Goal: Information Seeking & Learning: Learn about a topic

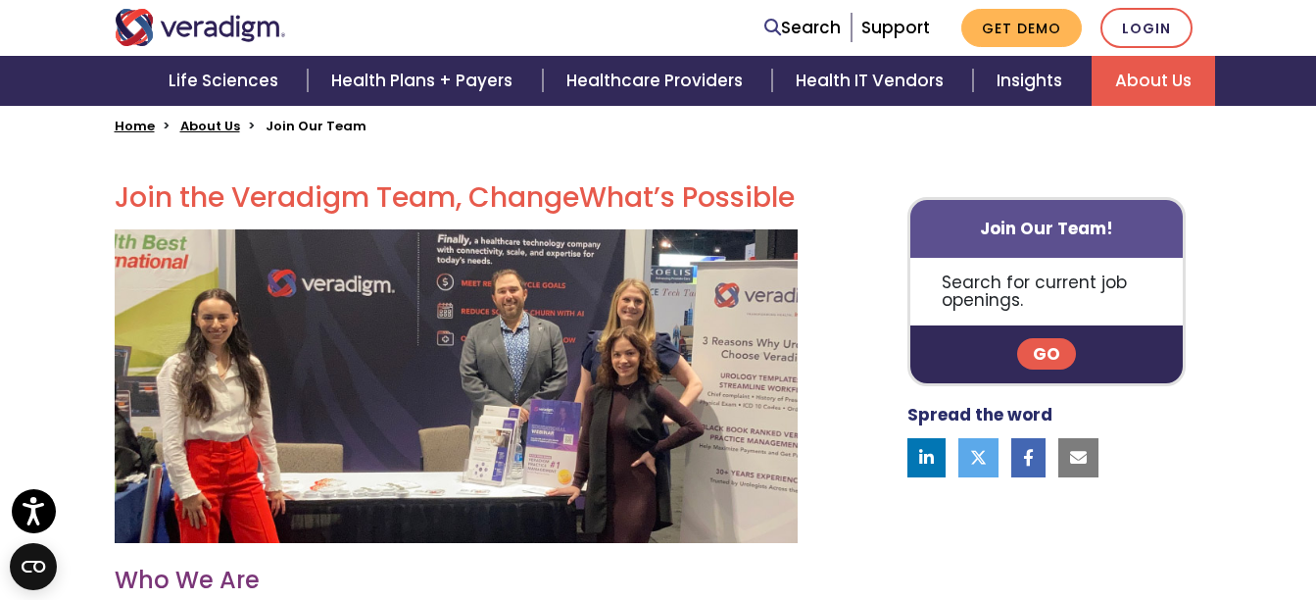
scroll to position [497, 0]
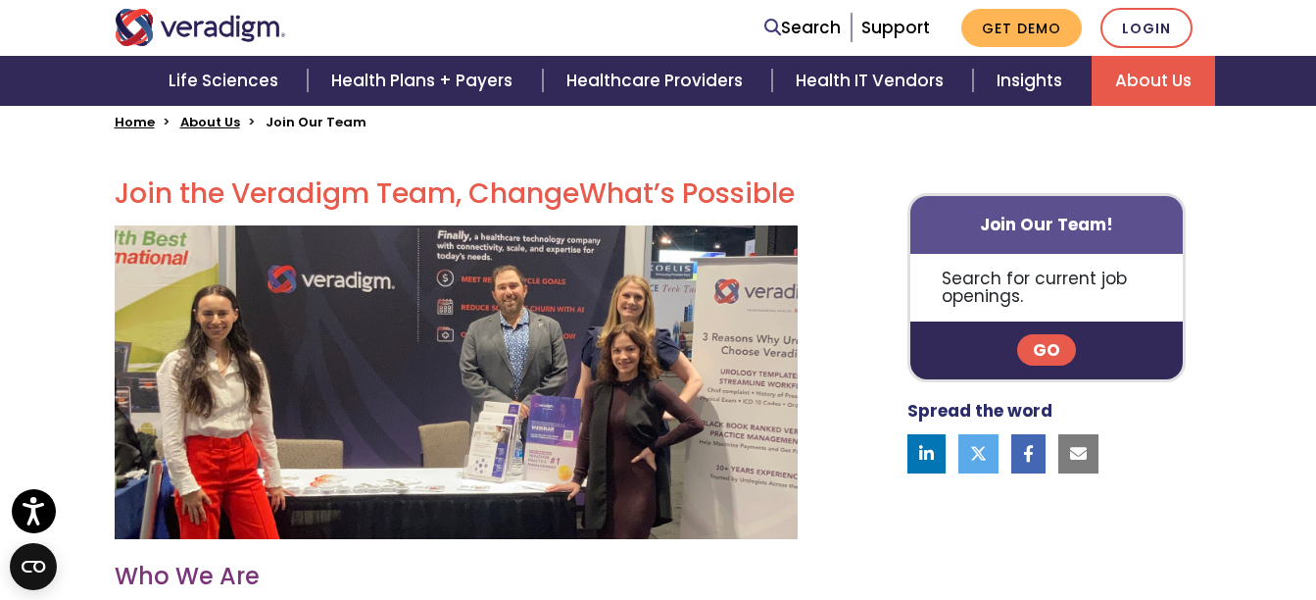
click at [1046, 343] on link "Go" at bounding box center [1046, 349] width 59 height 31
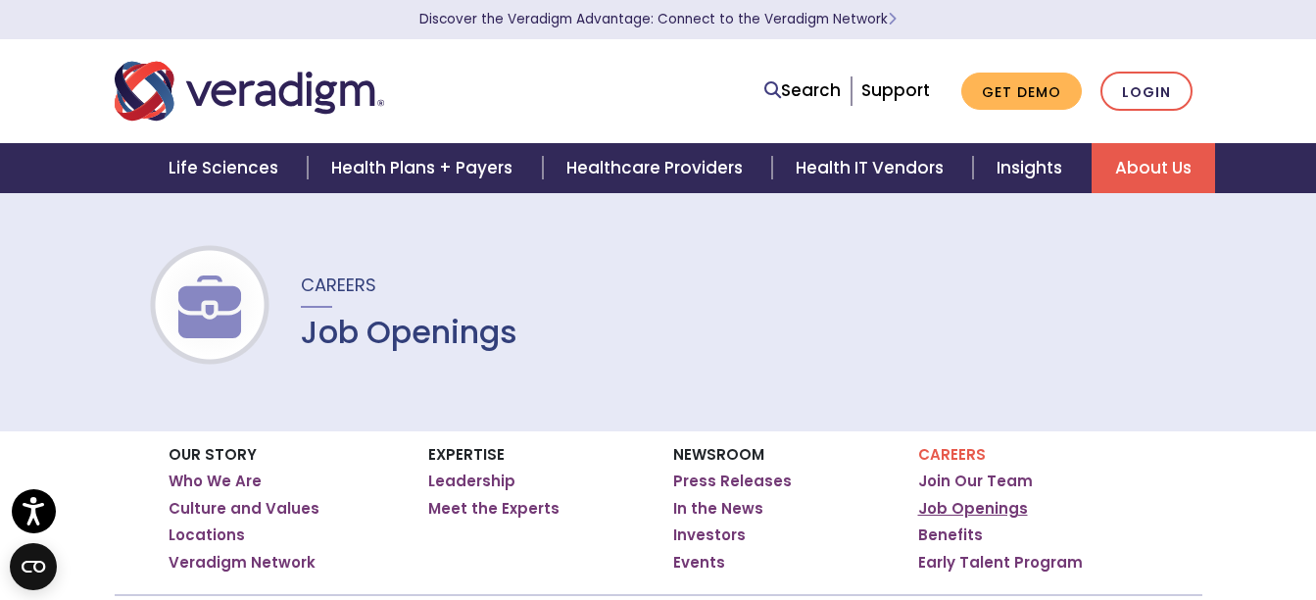
click at [981, 515] on link "Job Openings" at bounding box center [973, 509] width 110 height 20
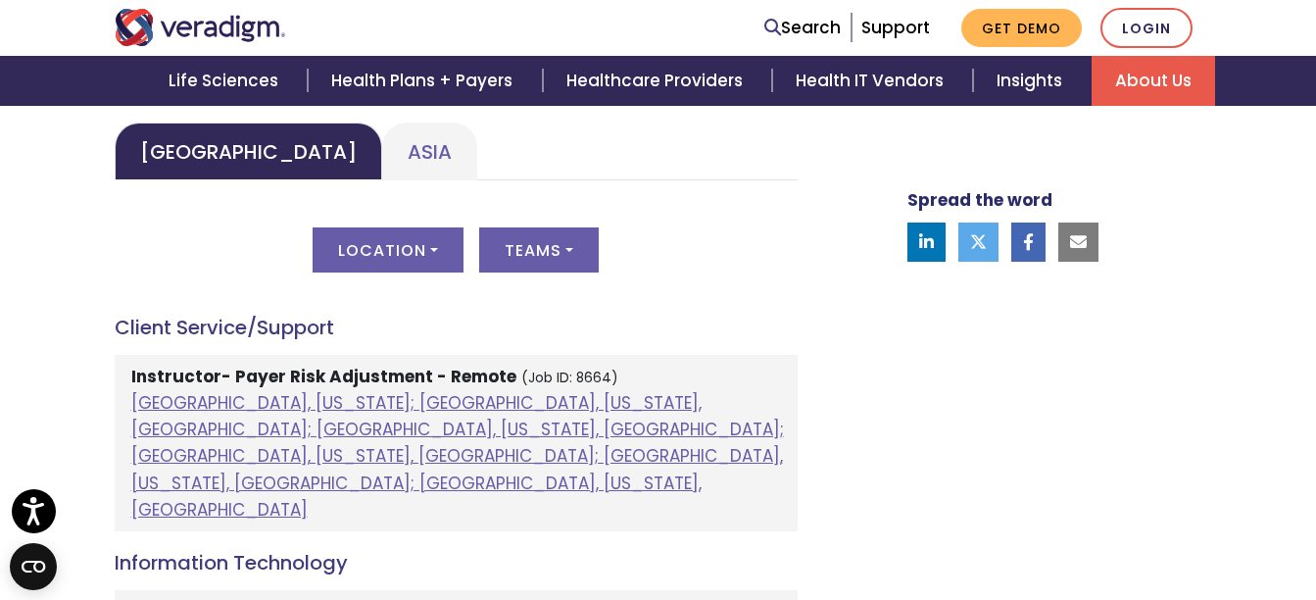
scroll to position [992, 0]
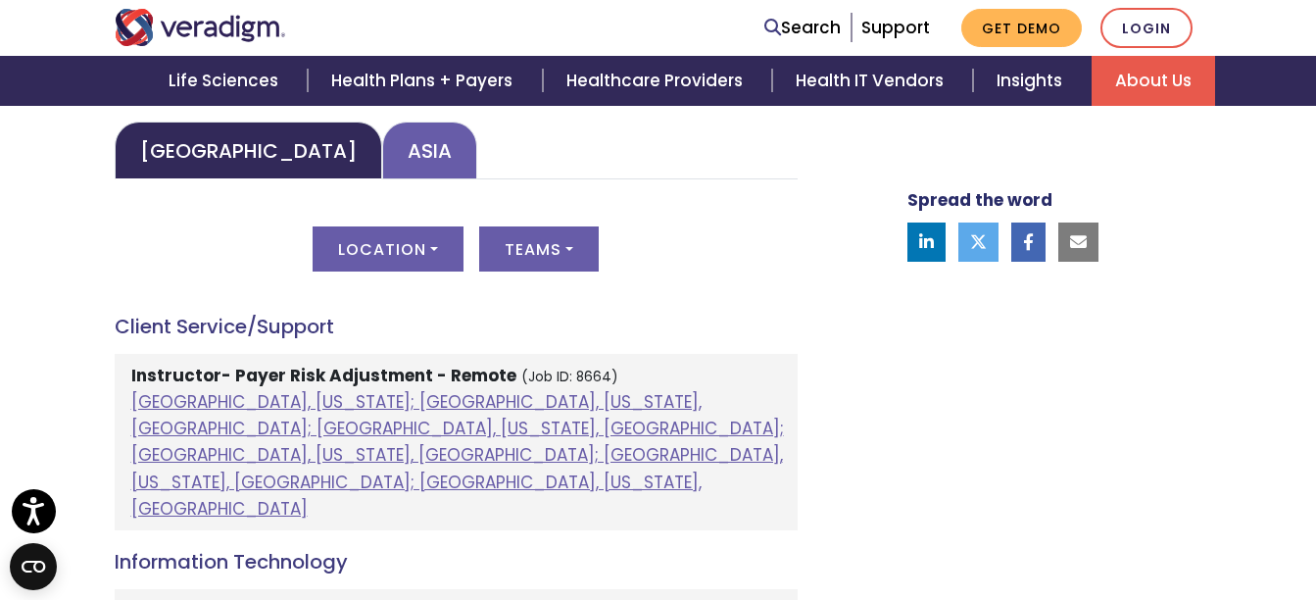
click at [382, 147] on link "Asia" at bounding box center [429, 150] width 95 height 58
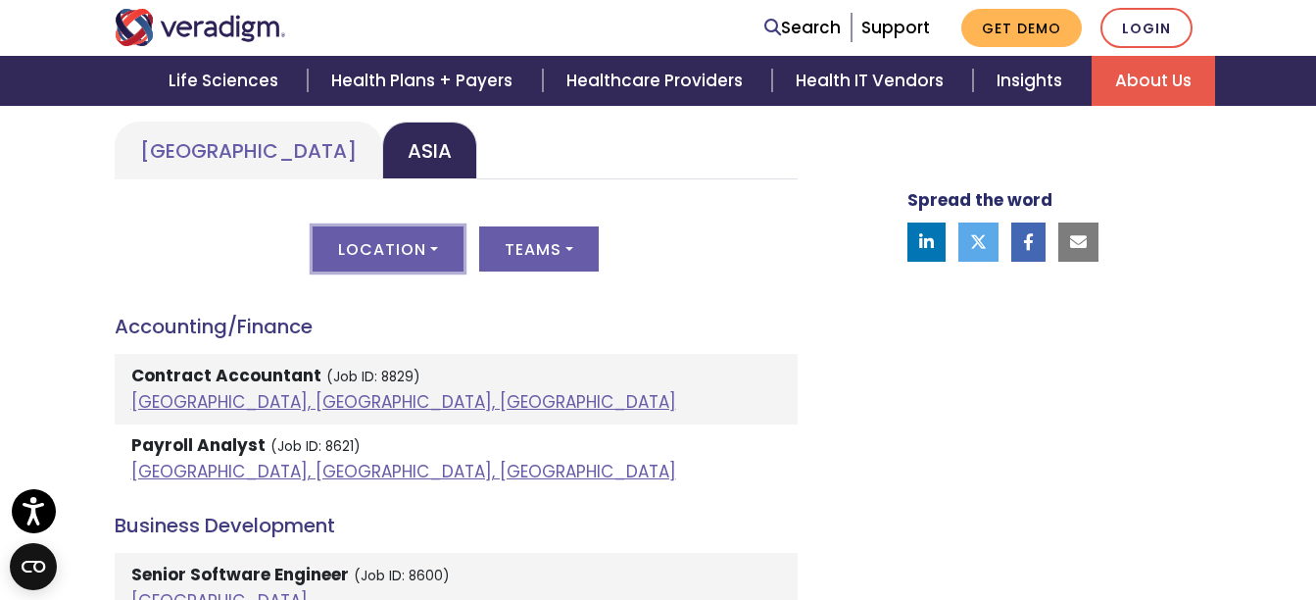
click at [412, 237] on button "Location" at bounding box center [388, 248] width 151 height 45
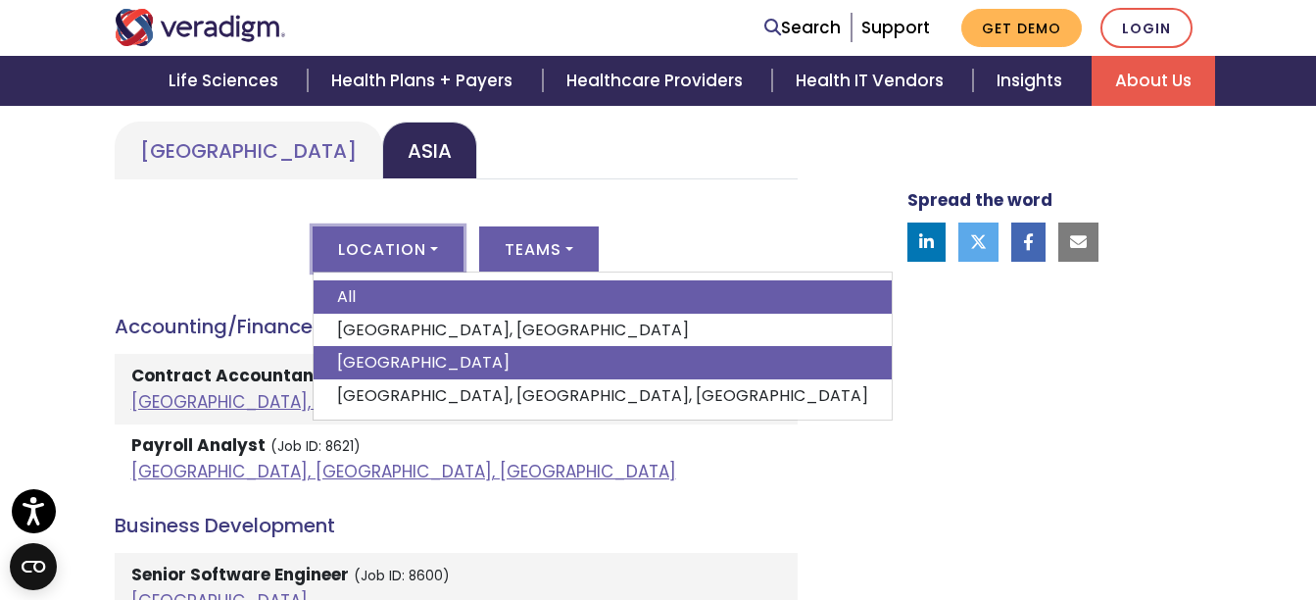
click at [398, 372] on link "[GEOGRAPHIC_DATA]" at bounding box center [603, 362] width 578 height 33
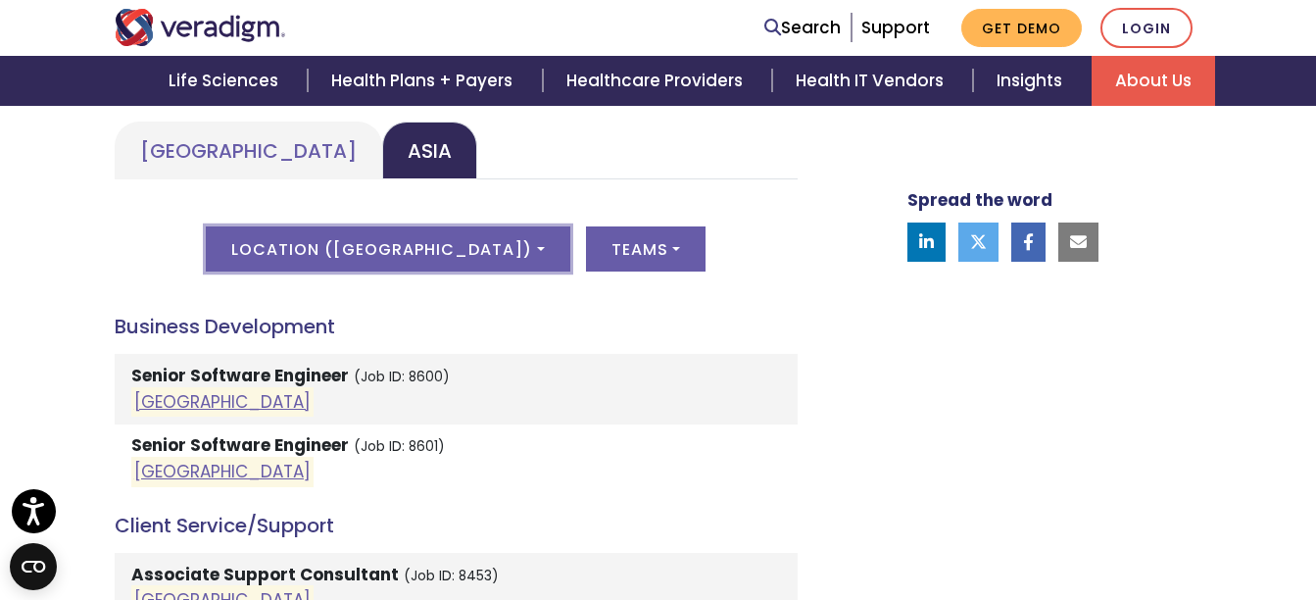
click at [414, 248] on button "Location ( India )" at bounding box center [387, 248] width 363 height 45
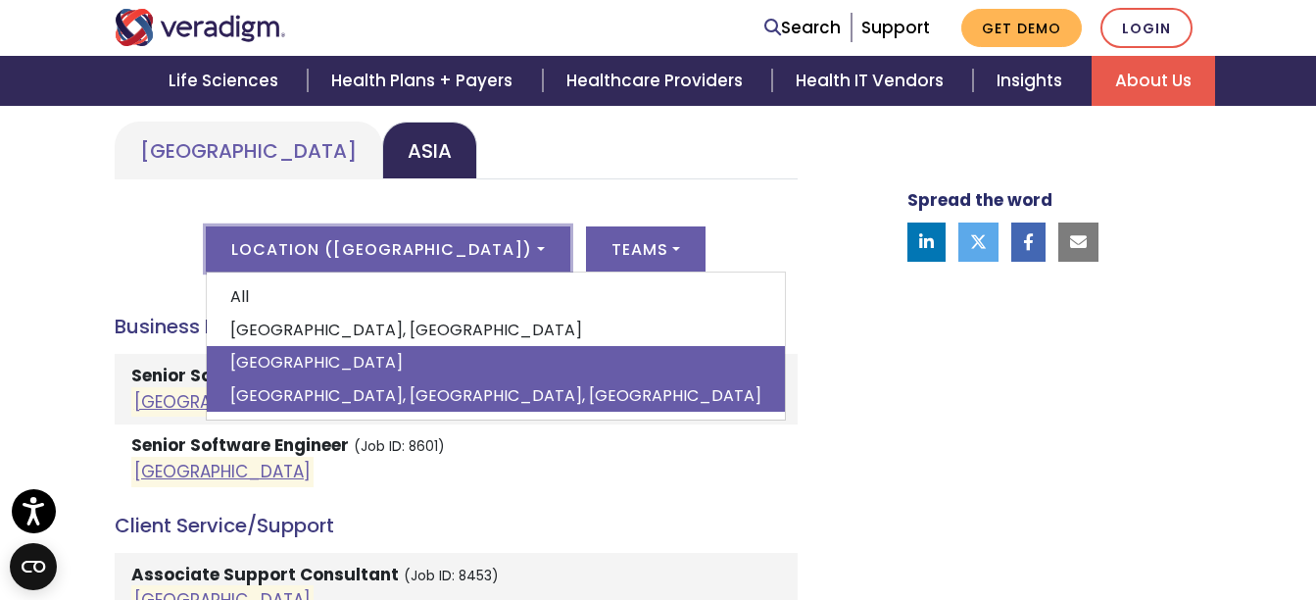
click at [411, 396] on link "[GEOGRAPHIC_DATA], [GEOGRAPHIC_DATA], [GEOGRAPHIC_DATA]" at bounding box center [496, 395] width 578 height 33
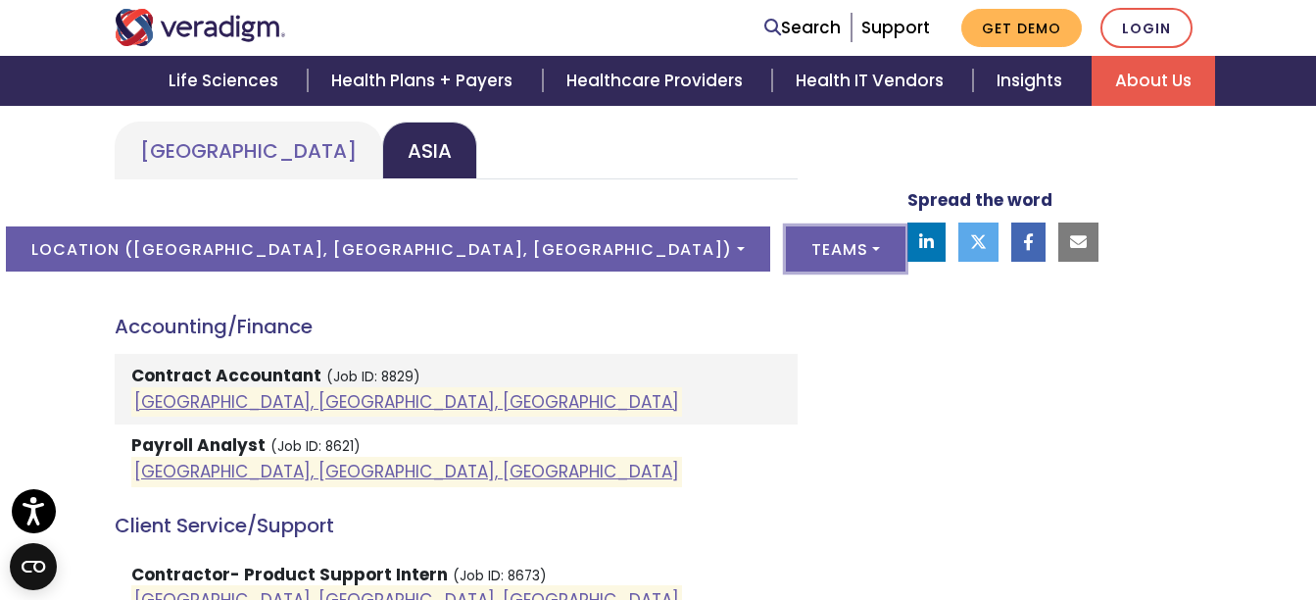
click at [786, 254] on button "Teams" at bounding box center [846, 248] width 120 height 45
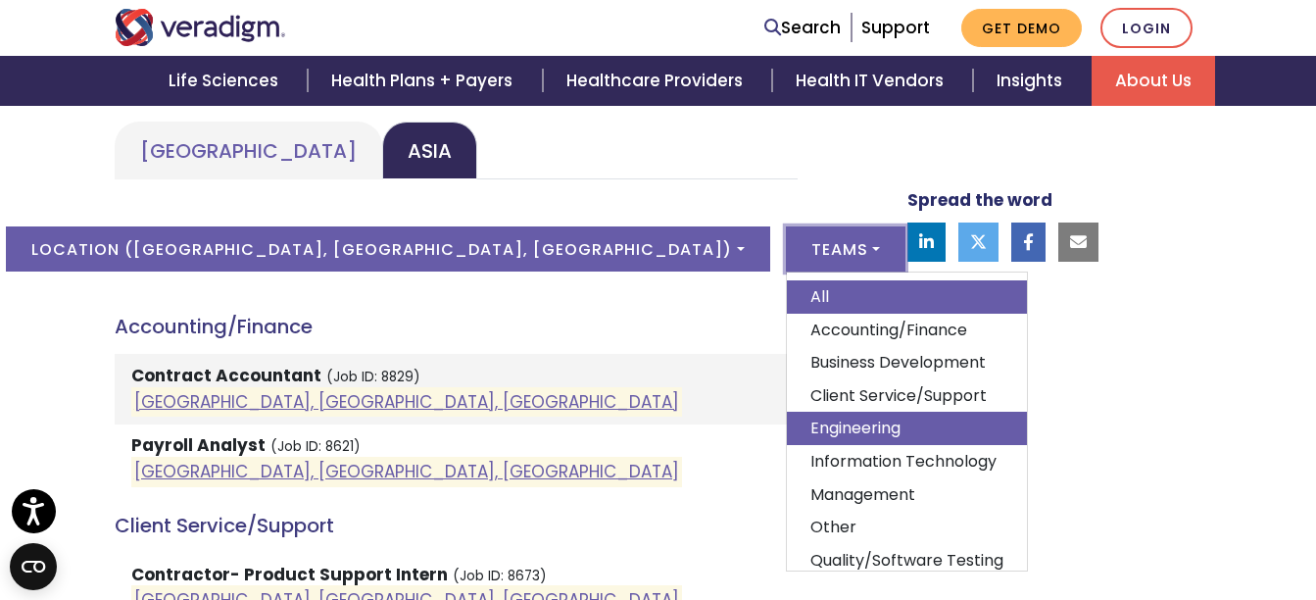
click at [787, 415] on link "Engineering" at bounding box center [907, 427] width 240 height 33
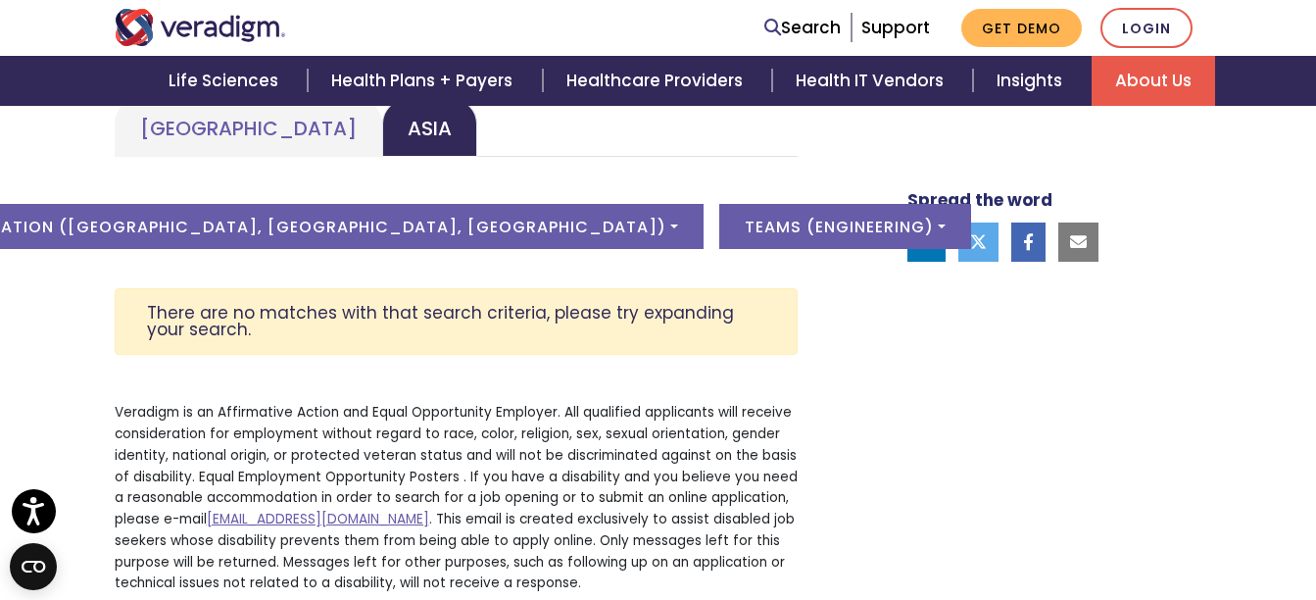
scroll to position [1016, 0]
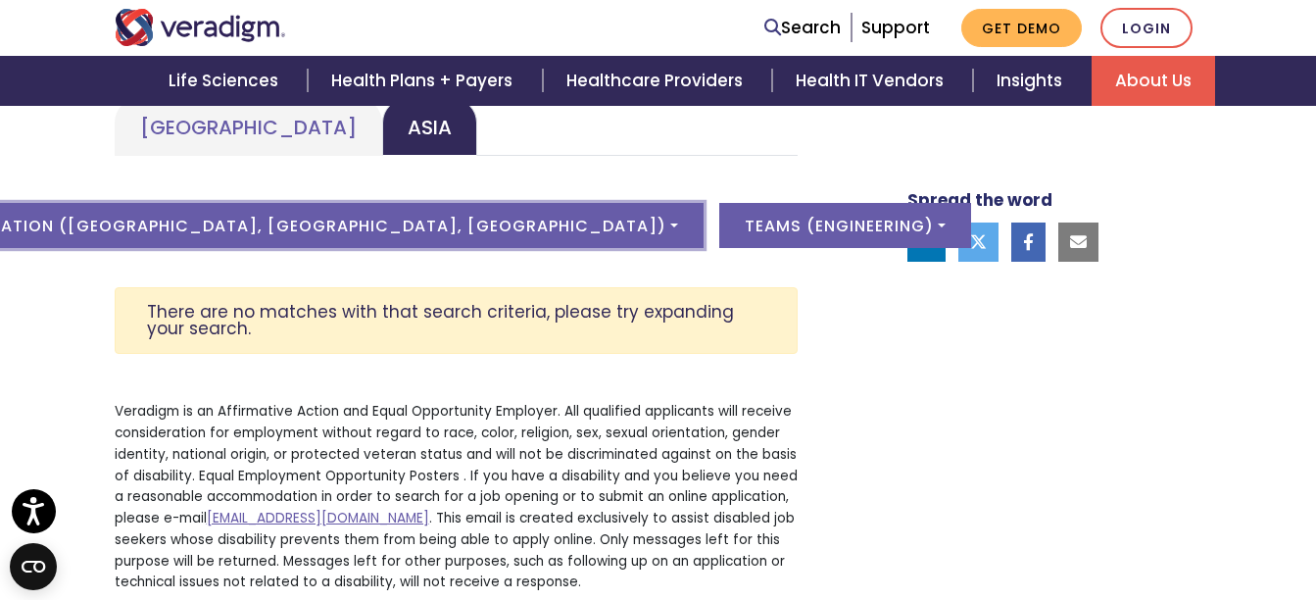
click at [391, 215] on button "Location ( Pune, Maharashtra, India )" at bounding box center [321, 225] width 763 height 45
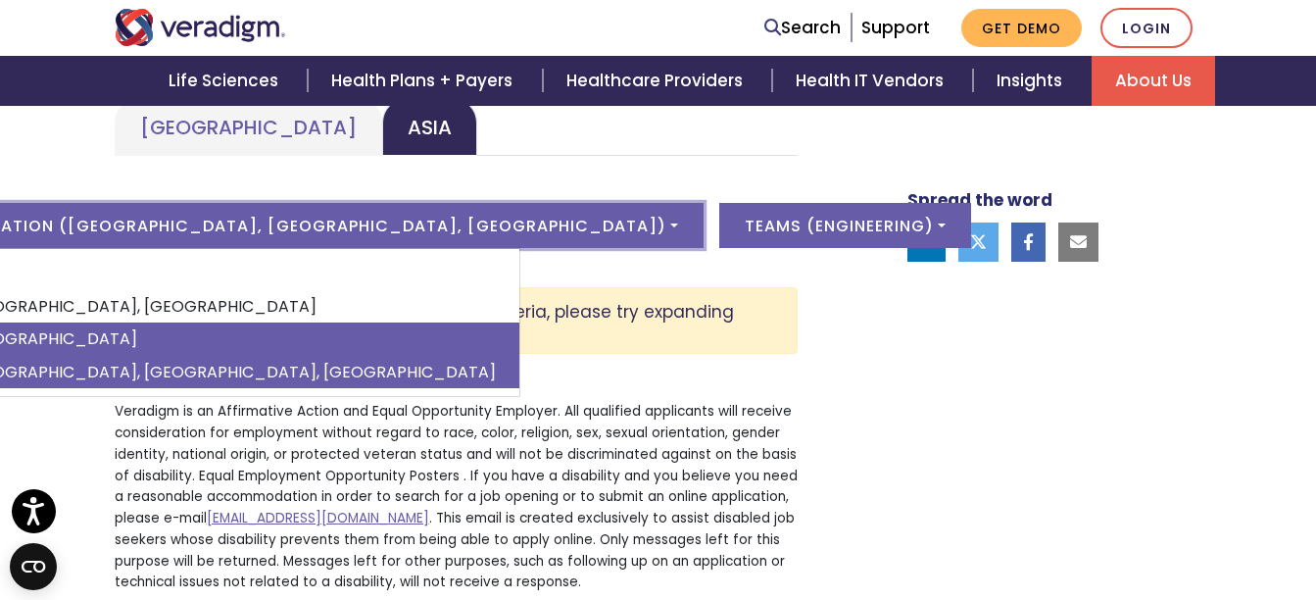
click at [239, 340] on link "[GEOGRAPHIC_DATA]" at bounding box center [230, 338] width 578 height 33
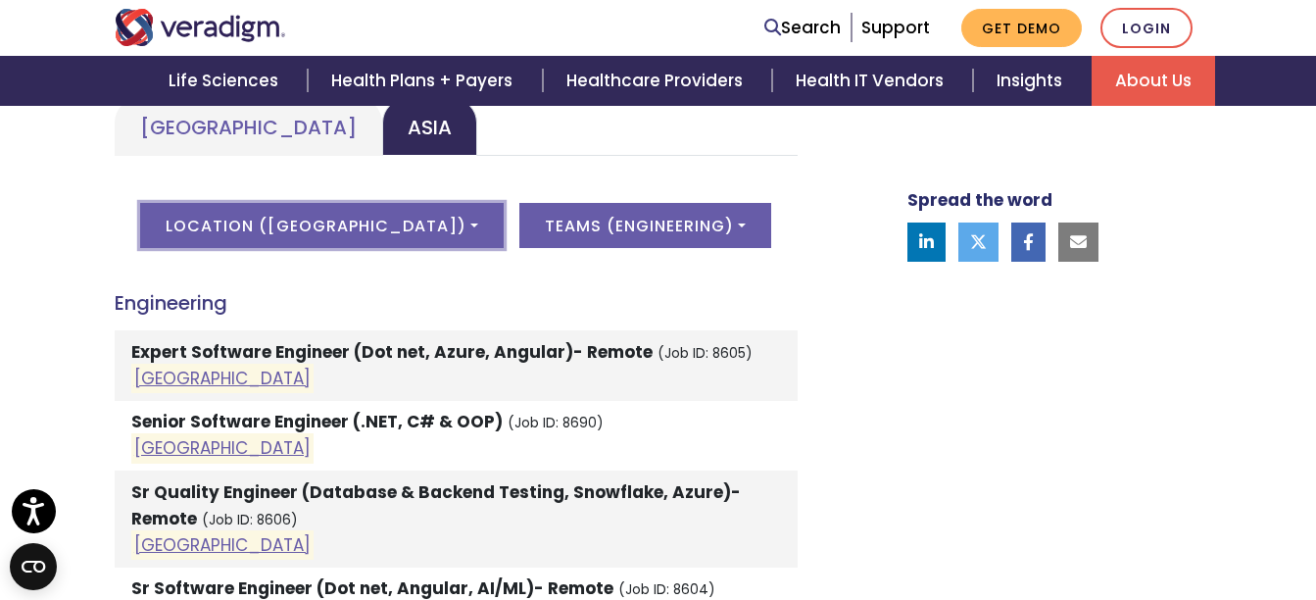
click at [404, 218] on button "Location ( India )" at bounding box center [321, 225] width 363 height 45
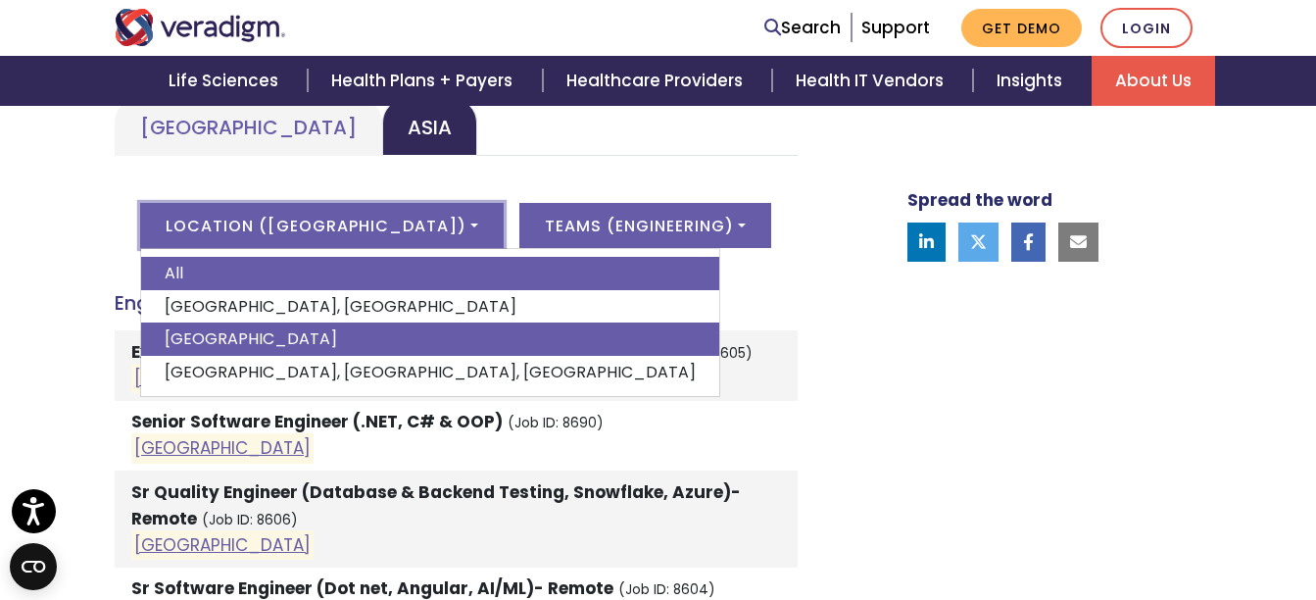
click at [318, 283] on link "All" at bounding box center [430, 273] width 578 height 33
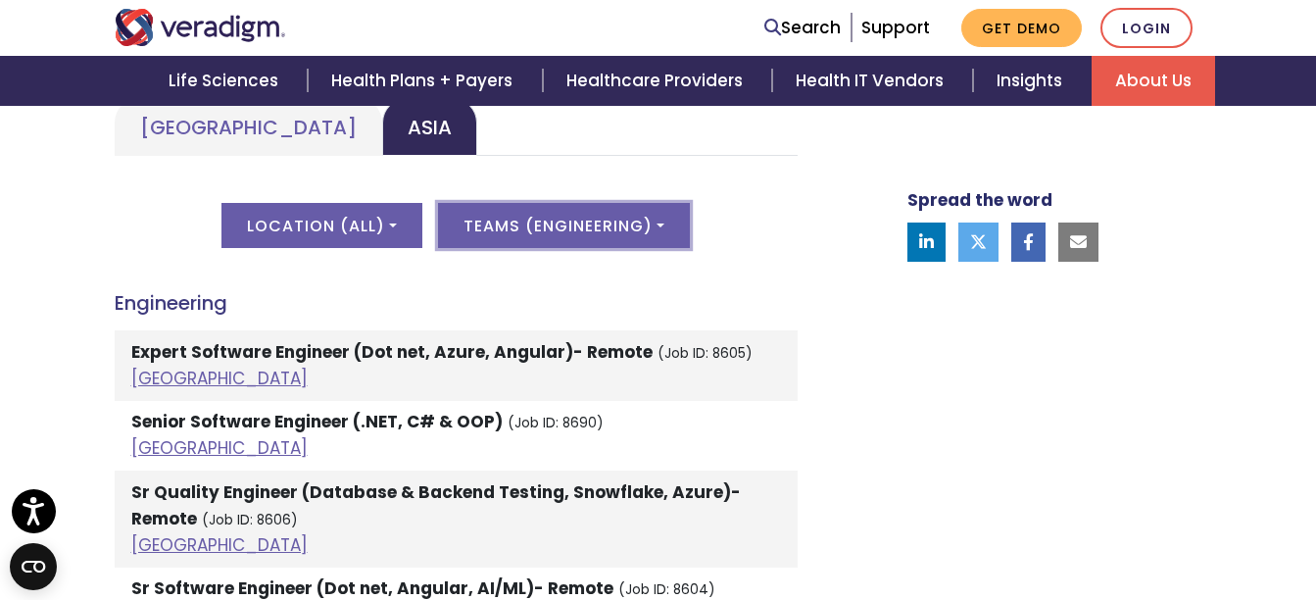
click at [631, 225] on button "Teams ( Engineering )" at bounding box center [564, 225] width 252 height 45
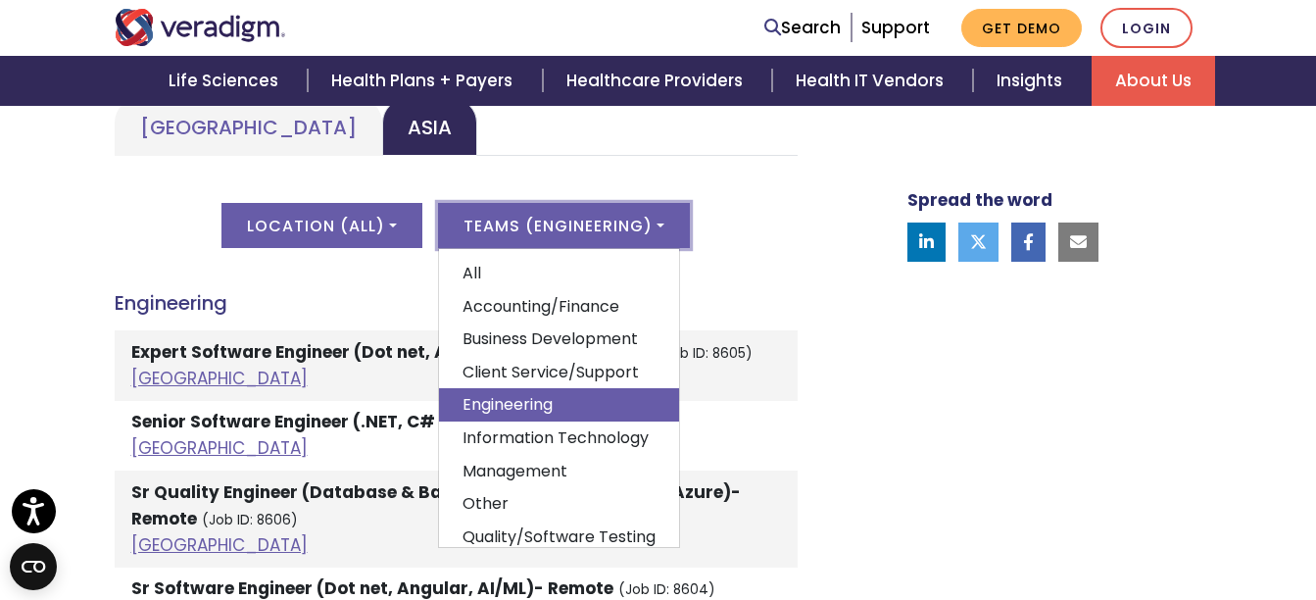
scroll to position [95, 0]
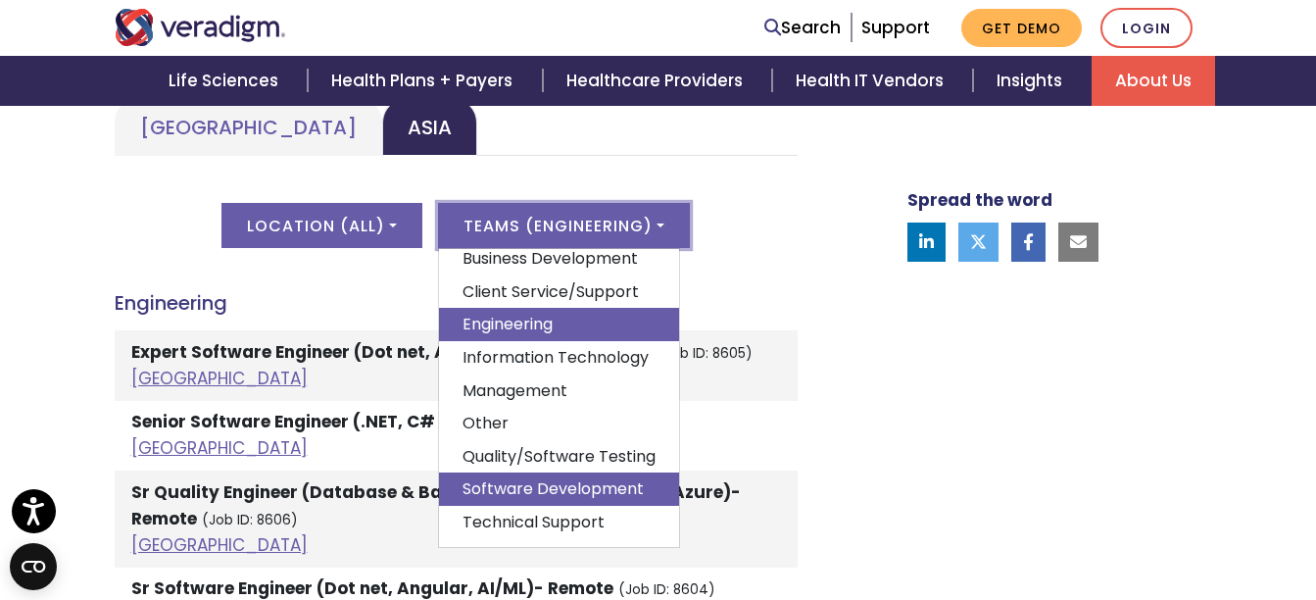
click at [615, 472] on link "Software Development" at bounding box center [559, 488] width 240 height 33
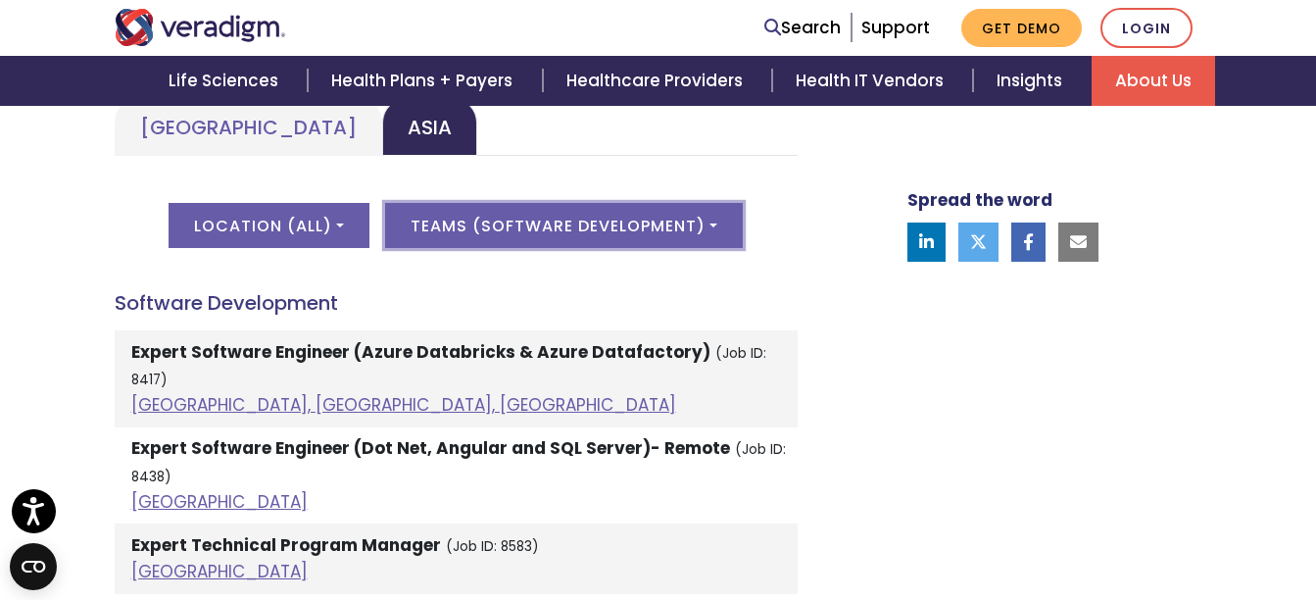
click at [582, 211] on button "Teams ( Software Development )" at bounding box center [564, 225] width 358 height 45
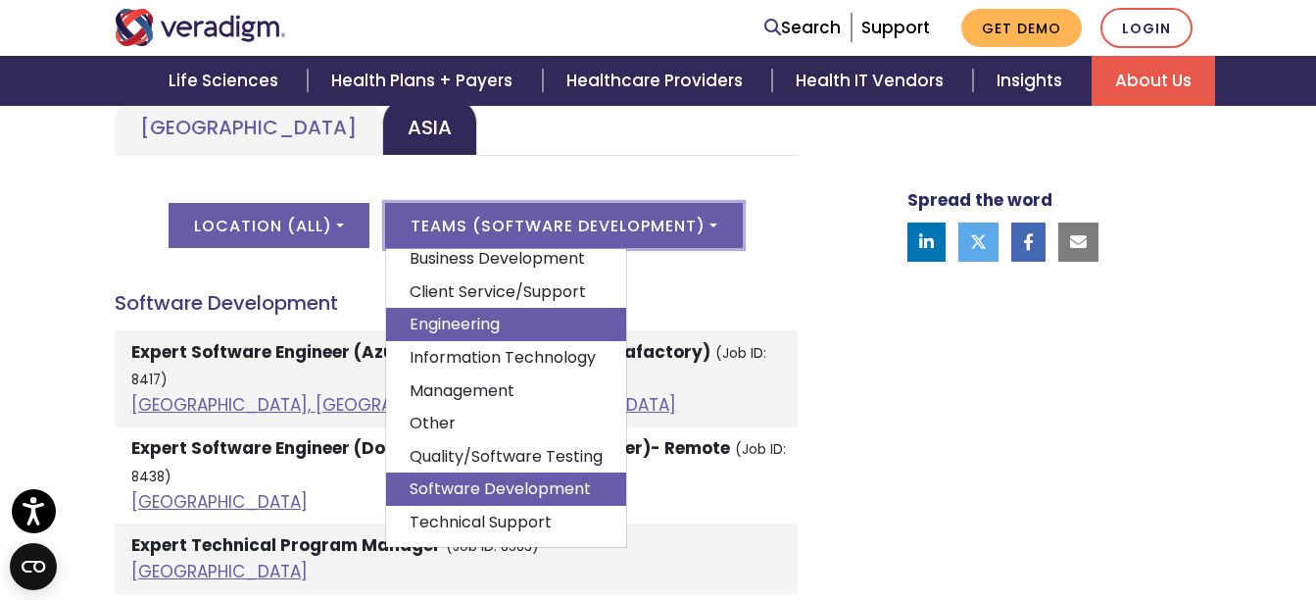
scroll to position [0, 0]
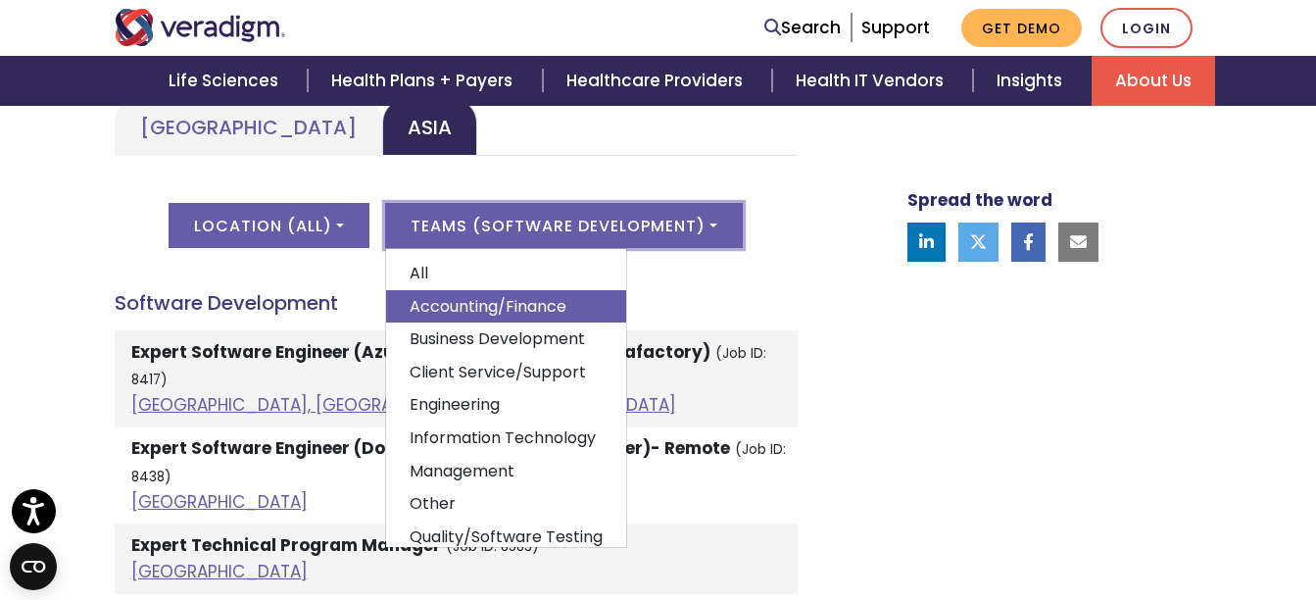
click at [483, 291] on link "Accounting/Finance" at bounding box center [506, 306] width 240 height 33
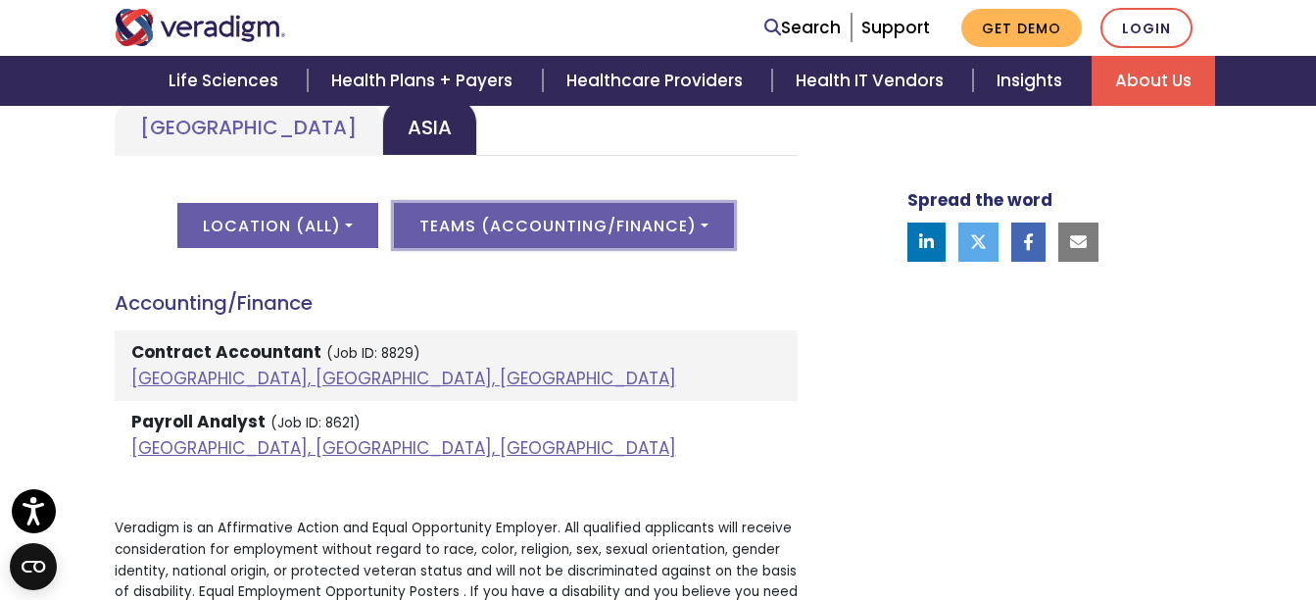
click at [497, 232] on button "Teams ( Accounting/Finance )" at bounding box center [564, 225] width 340 height 45
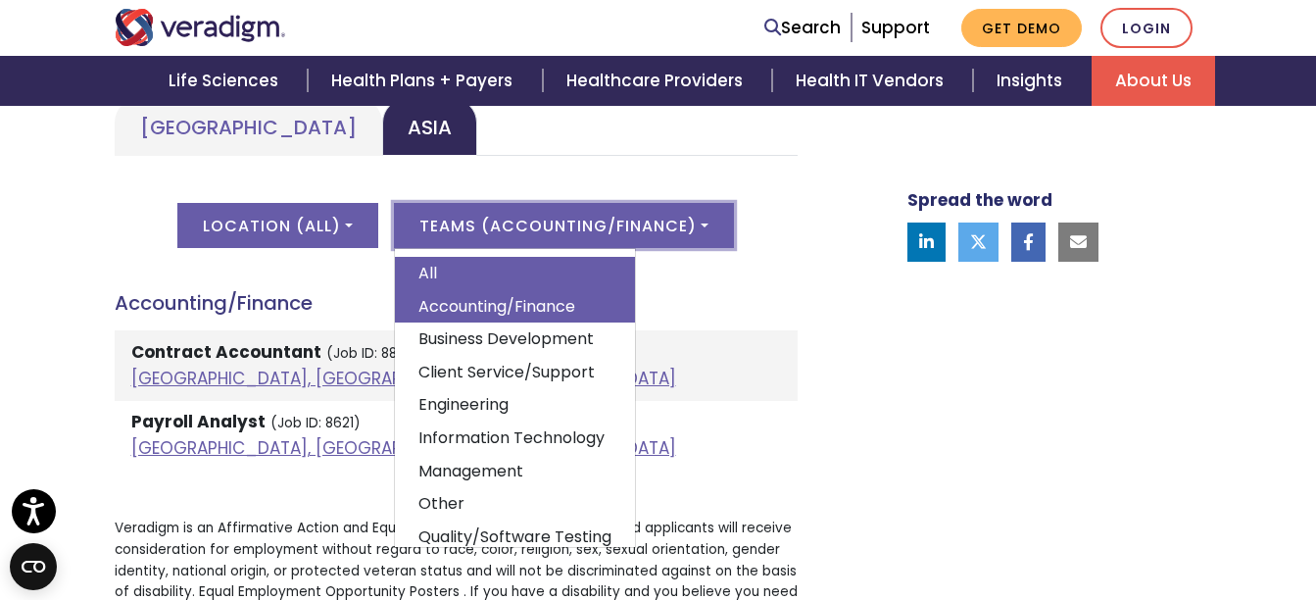
click at [484, 269] on link "All" at bounding box center [515, 273] width 240 height 33
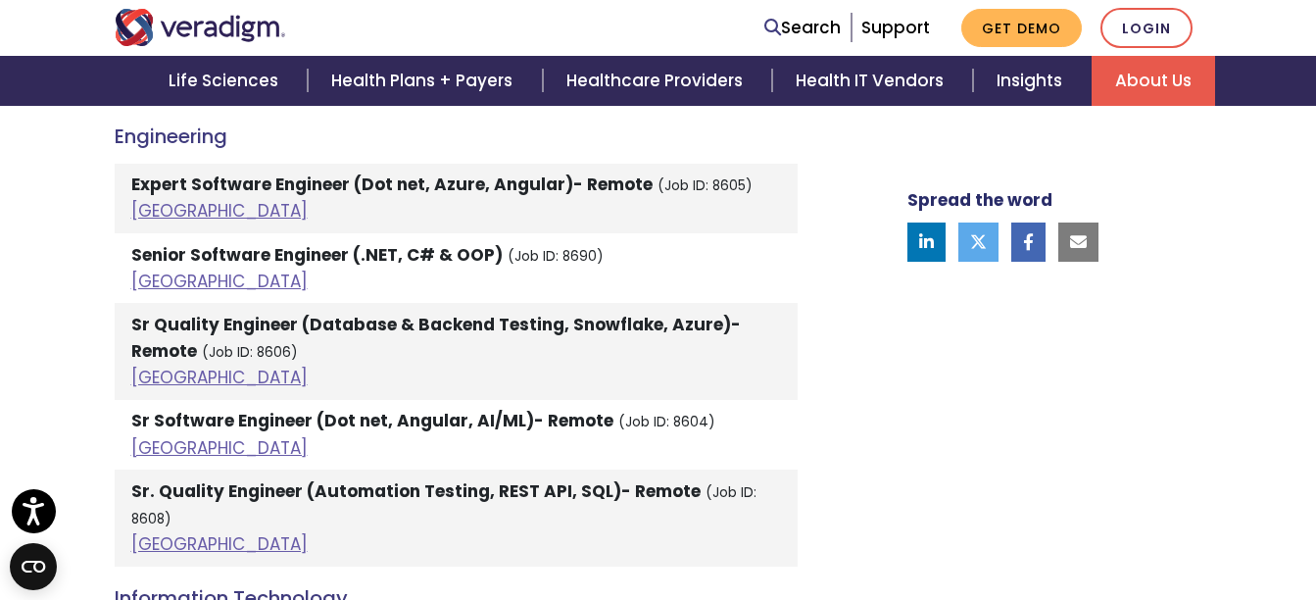
scroll to position [2547, 0]
